Goal: Information Seeking & Learning: Check status

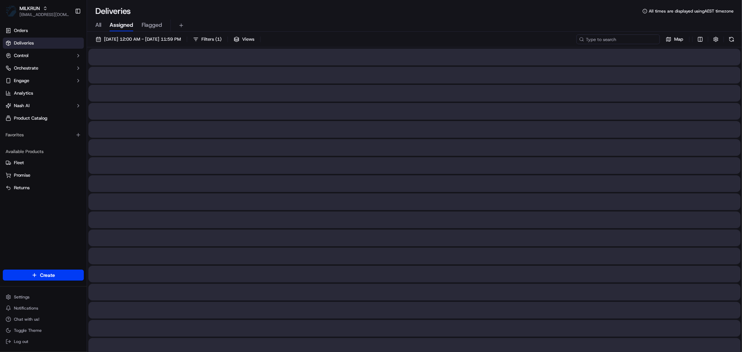
click at [627, 37] on input at bounding box center [619, 39] width 84 height 10
paste input "[PERSON_NAME]"
click at [589, 40] on input "[PERSON_NAME]" at bounding box center [619, 39] width 84 height 10
type input "[PERSON_NAME]"
click at [145, 37] on span "16/09/2025 12:00 AM - 16/09/2025 11:59 PM" at bounding box center [142, 39] width 77 height 6
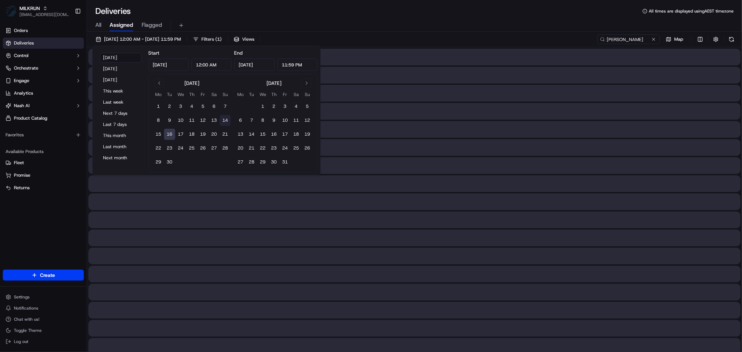
click at [223, 120] on button "14" at bounding box center [225, 120] width 11 height 11
type input "Sep 14, 2025"
click at [223, 118] on button "14" at bounding box center [225, 120] width 11 height 11
click at [639, 40] on input "[PERSON_NAME]" at bounding box center [619, 39] width 84 height 10
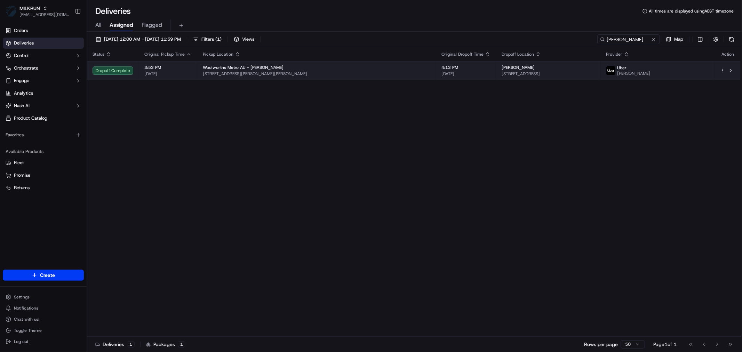
click at [364, 72] on span "[STREET_ADDRESS][PERSON_NAME][PERSON_NAME]" at bounding box center [317, 74] width 228 height 6
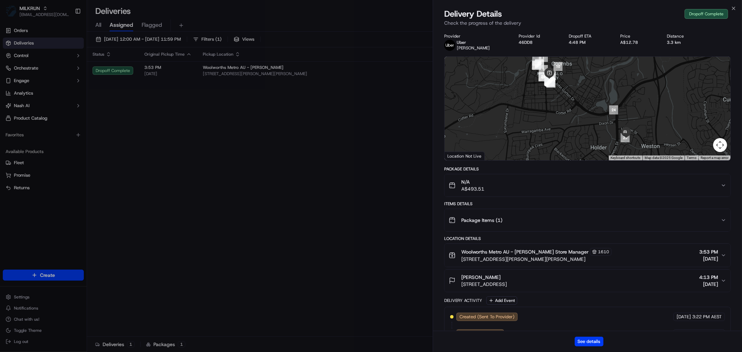
drag, startPoint x: 346, startPoint y: 217, endPoint x: 333, endPoint y: 206, distance: 16.3
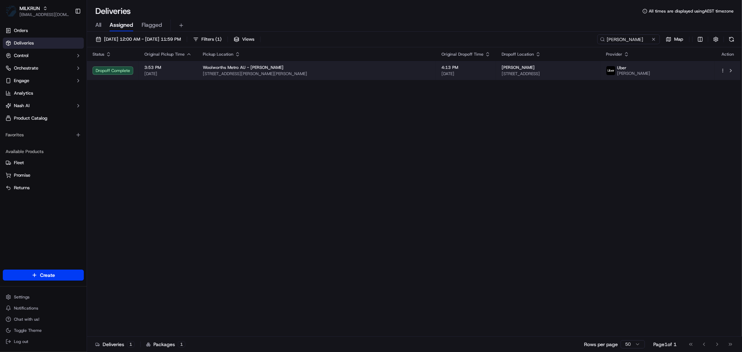
click at [348, 65] on div "Woolworths Metro AU - Wright" at bounding box center [317, 68] width 228 height 6
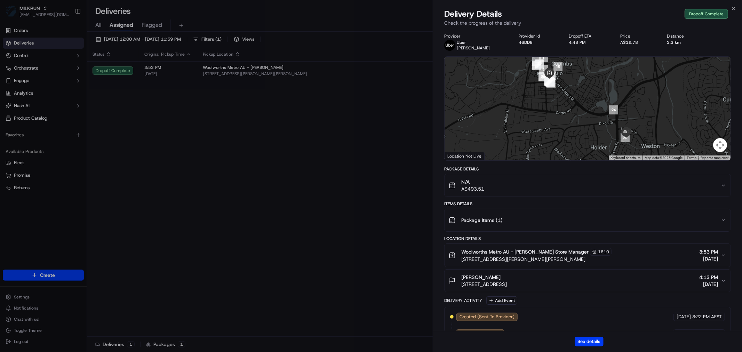
drag, startPoint x: 607, startPoint y: 337, endPoint x: 594, endPoint y: 336, distance: 13.6
click at [604, 336] on div "See details" at bounding box center [587, 341] width 309 height 21
click at [593, 336] on div "See details" at bounding box center [587, 341] width 309 height 21
click at [593, 339] on button "See details" at bounding box center [589, 342] width 29 height 10
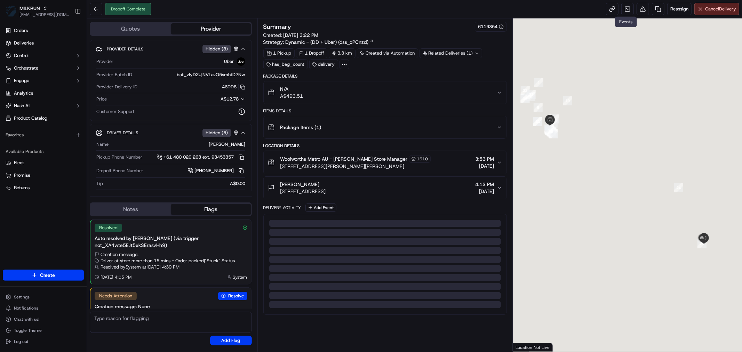
scroll to position [17, 0]
